Goal: Task Accomplishment & Management: Use online tool/utility

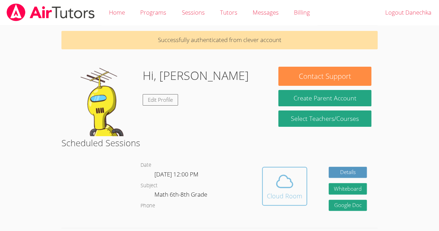
click at [273, 196] on div "Cloud Room" at bounding box center [284, 196] width 35 height 10
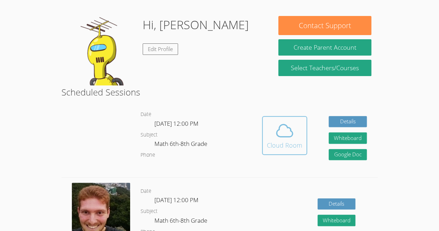
scroll to position [51, 0]
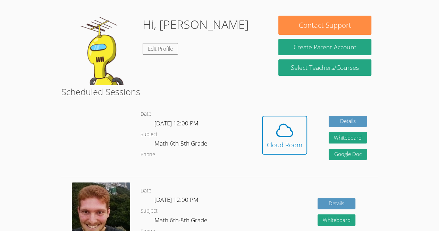
click at [97, 185] on img at bounding box center [101, 210] width 58 height 57
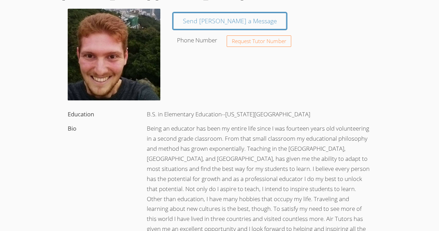
scroll to position [58, 0]
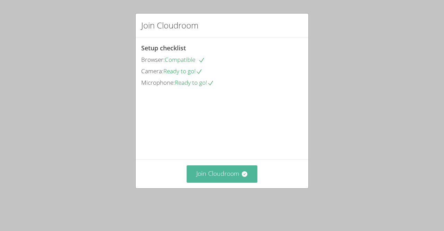
click at [225, 182] on button "Join Cloudroom" at bounding box center [222, 173] width 71 height 17
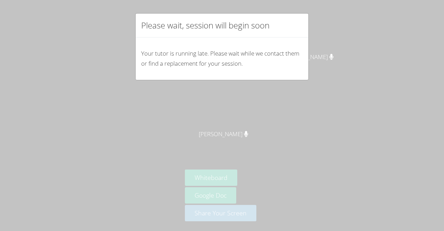
click at [423, 200] on div "Please wait, session will begin soon Your tutor is running late. Please wait wh…" at bounding box center [222, 115] width 444 height 231
click at [313, 56] on div "Please wait, session will begin soon Your tutor is running late. Please wait wh…" at bounding box center [222, 115] width 444 height 231
click at [303, 34] on div "Please wait, session will begin soon" at bounding box center [222, 26] width 173 height 24
click at [133, 129] on div "Please wait, session will begin soon Your tutor is running late. Please wait wh…" at bounding box center [222, 115] width 444 height 231
click at [118, 74] on div "Please wait, session will begin soon Your tutor is running late. Please wait wh…" at bounding box center [222, 115] width 444 height 231
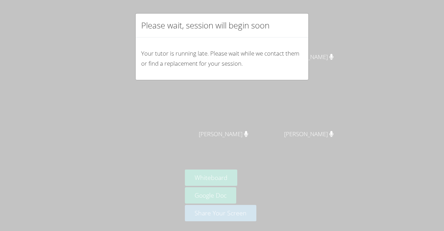
click at [121, 74] on div "Please wait, session will begin soon Your tutor is running late. Please wait wh…" at bounding box center [222, 115] width 444 height 231
click at [169, 71] on div "Your tutor is running late. Please wait while we contact them or find a replace…" at bounding box center [222, 58] width 173 height 42
click at [173, 73] on div "Your tutor is running late. Please wait while we contact them or find a replace…" at bounding box center [222, 58] width 173 height 42
click at [169, 74] on div "Your tutor is running late. Please wait while we contact them or find a replace…" at bounding box center [222, 58] width 173 height 42
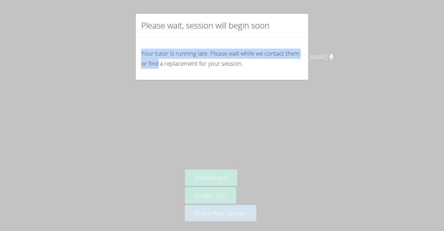
drag, startPoint x: 169, startPoint y: 74, endPoint x: 301, endPoint y: 19, distance: 142.3
click at [301, 19] on div "Please wait, session will begin soon Your tutor is running late. Please wait wh…" at bounding box center [222, 46] width 174 height 67
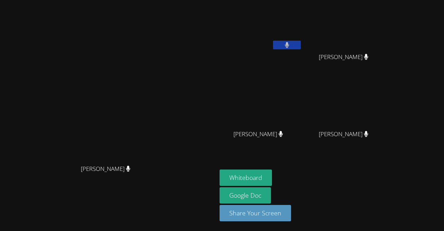
click at [277, 46] on button at bounding box center [287, 45] width 28 height 9
click at [302, 37] on video at bounding box center [261, 26] width 83 height 47
click at [301, 41] on button at bounding box center [287, 45] width 28 height 9
click at [272, 177] on button "Whiteboard" at bounding box center [246, 177] width 52 height 16
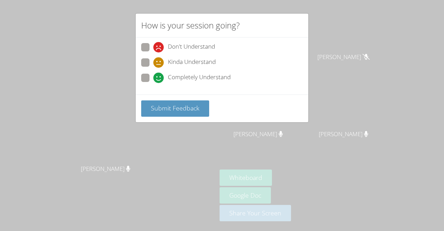
click at [161, 82] on icon at bounding box center [158, 78] width 10 height 10
click at [159, 79] on input "Completely Understand" at bounding box center [156, 77] width 6 height 6
radio input "true"
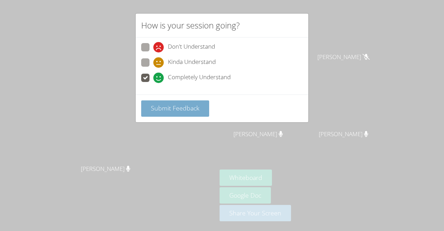
click at [167, 106] on span "Submit Feedback" at bounding box center [175, 108] width 49 height 8
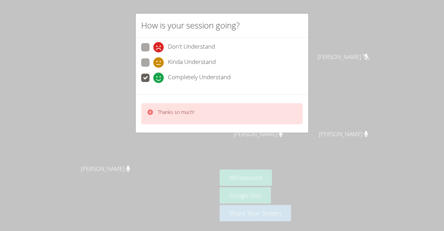
click at [182, 172] on div "How is your session going? Don't Understand Kinda Understand Completely Underst…" at bounding box center [222, 115] width 444 height 231
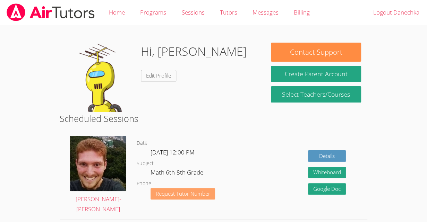
click at [164, 198] on button "Request Tutor Number" at bounding box center [183, 193] width 65 height 11
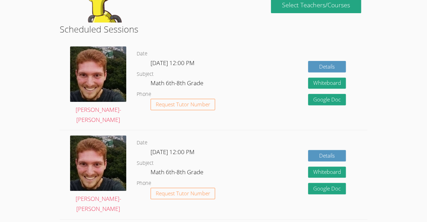
scroll to position [91, 0]
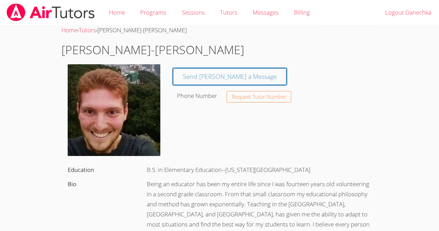
scroll to position [58, 0]
